Goal: Find contact information: Find contact information

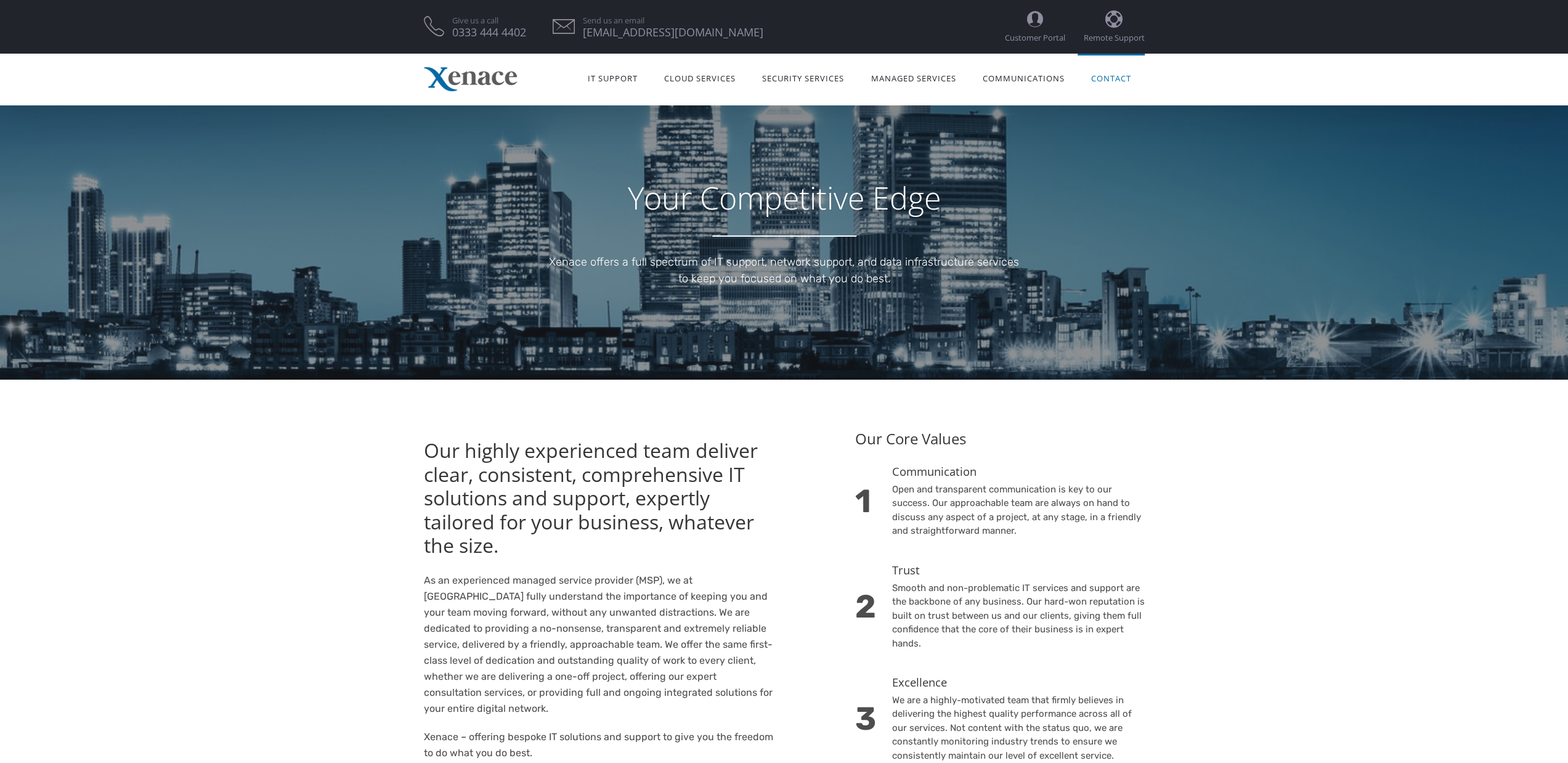
click at [1121, 80] on link "Contact" at bounding box center [1110, 77] width 66 height 38
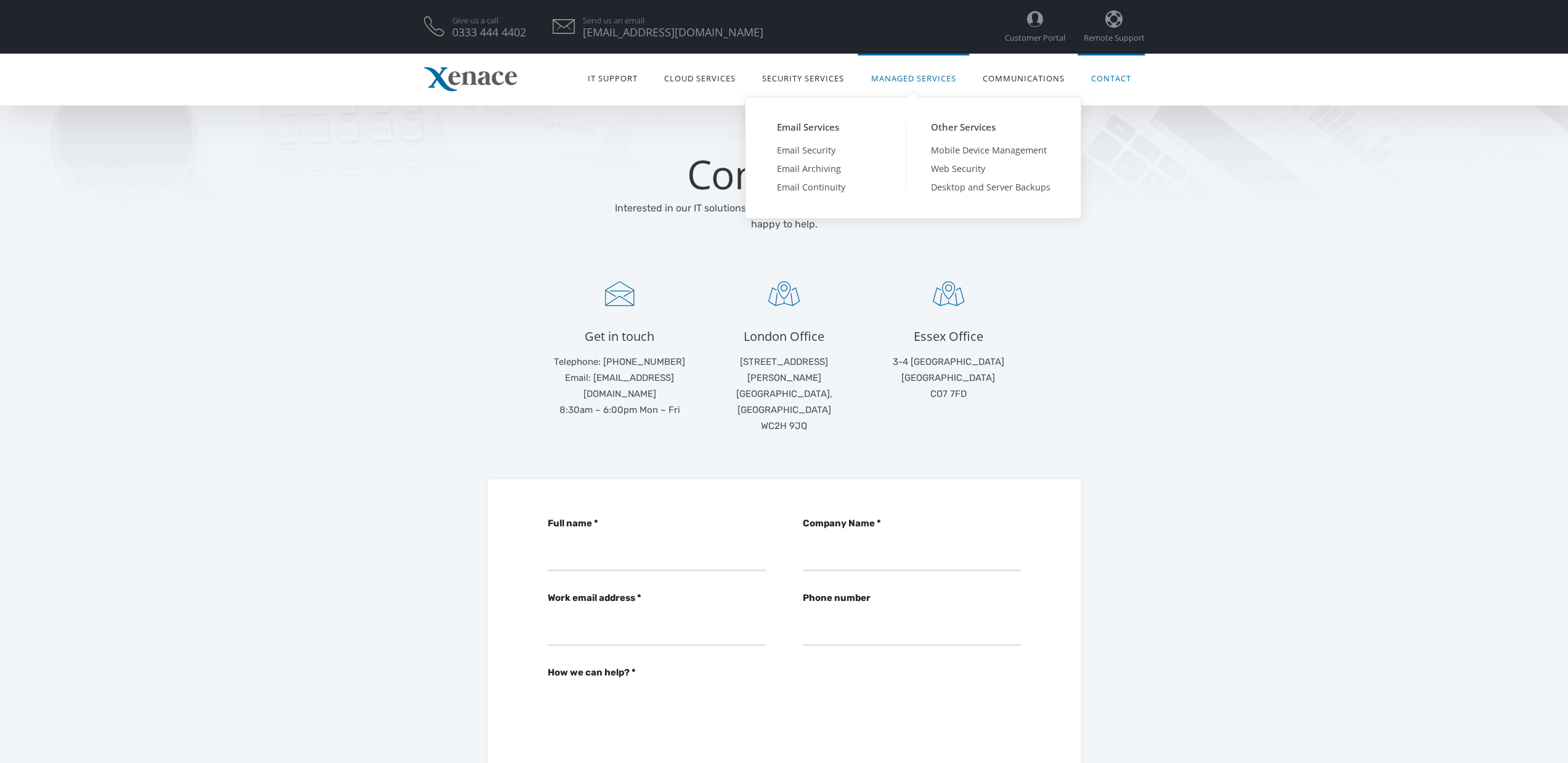
click at [916, 71] on link "Managed Services" at bounding box center [914, 77] width 111 height 38
click at [804, 153] on link "Email Security" at bounding box center [828, 150] width 154 height 18
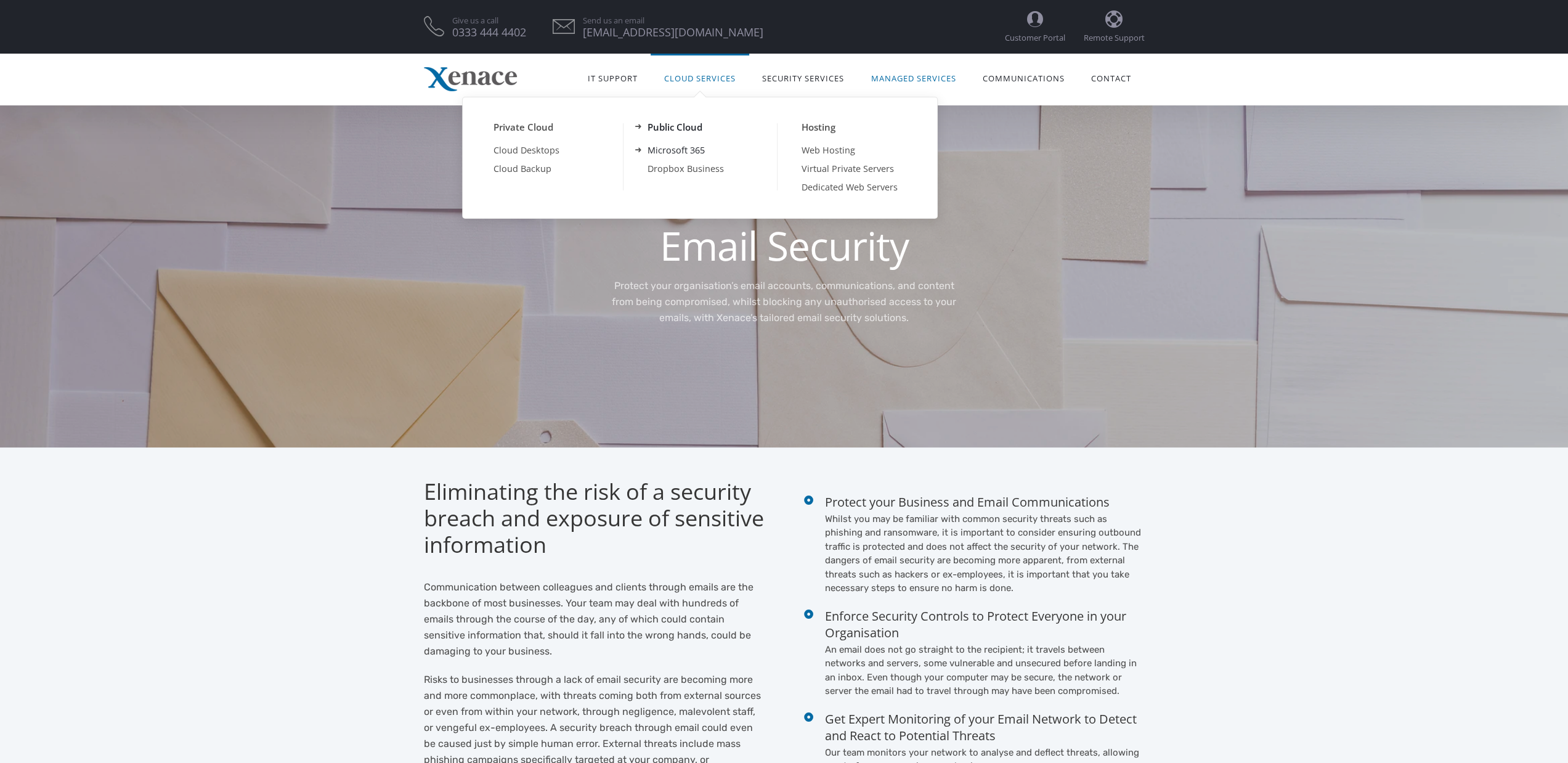
click at [686, 146] on link "Microsoft 365" at bounding box center [700, 150] width 154 height 18
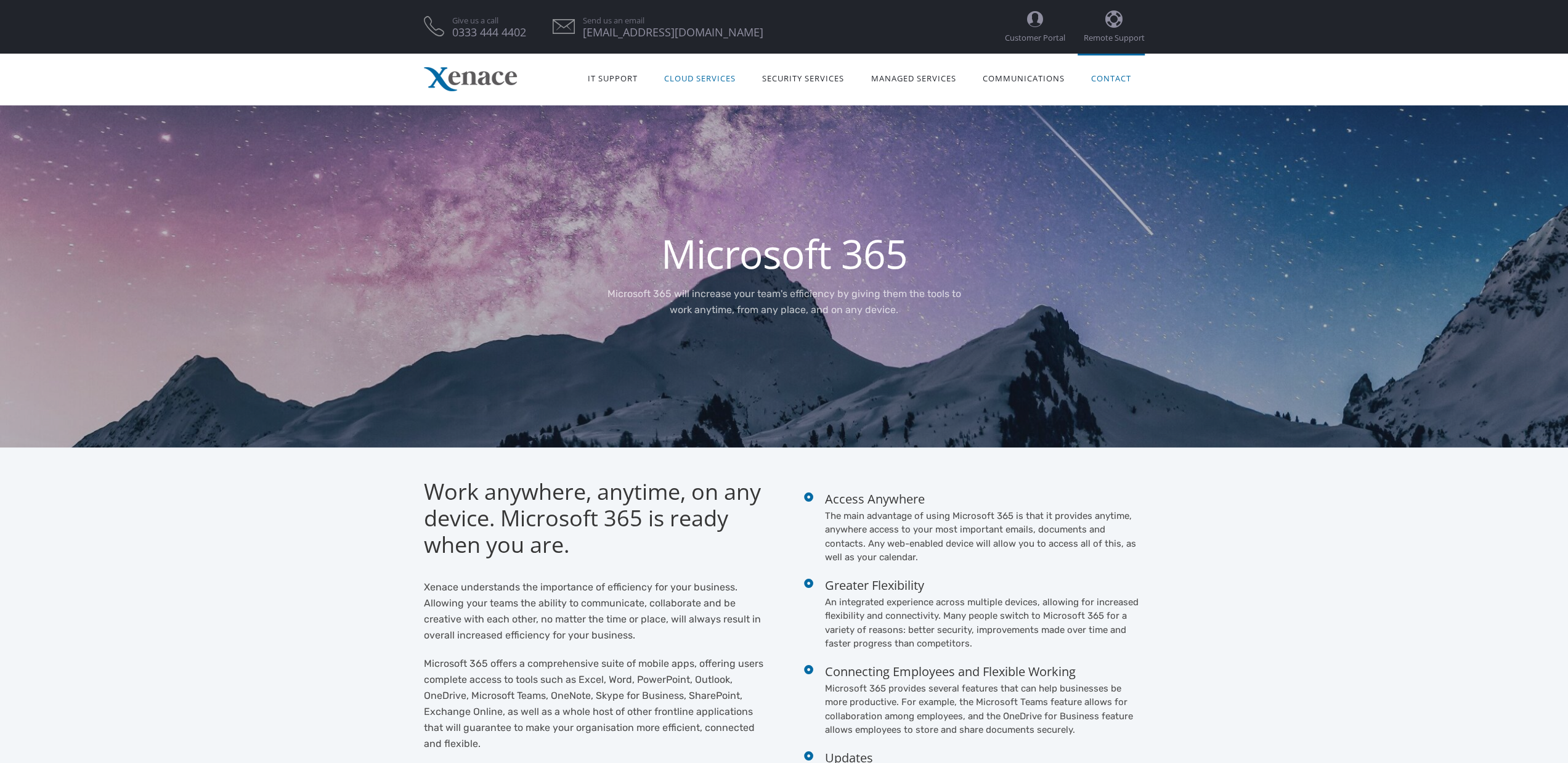
click at [1115, 84] on link "Contact" at bounding box center [1110, 77] width 66 height 38
